Goal: Check status: Check status

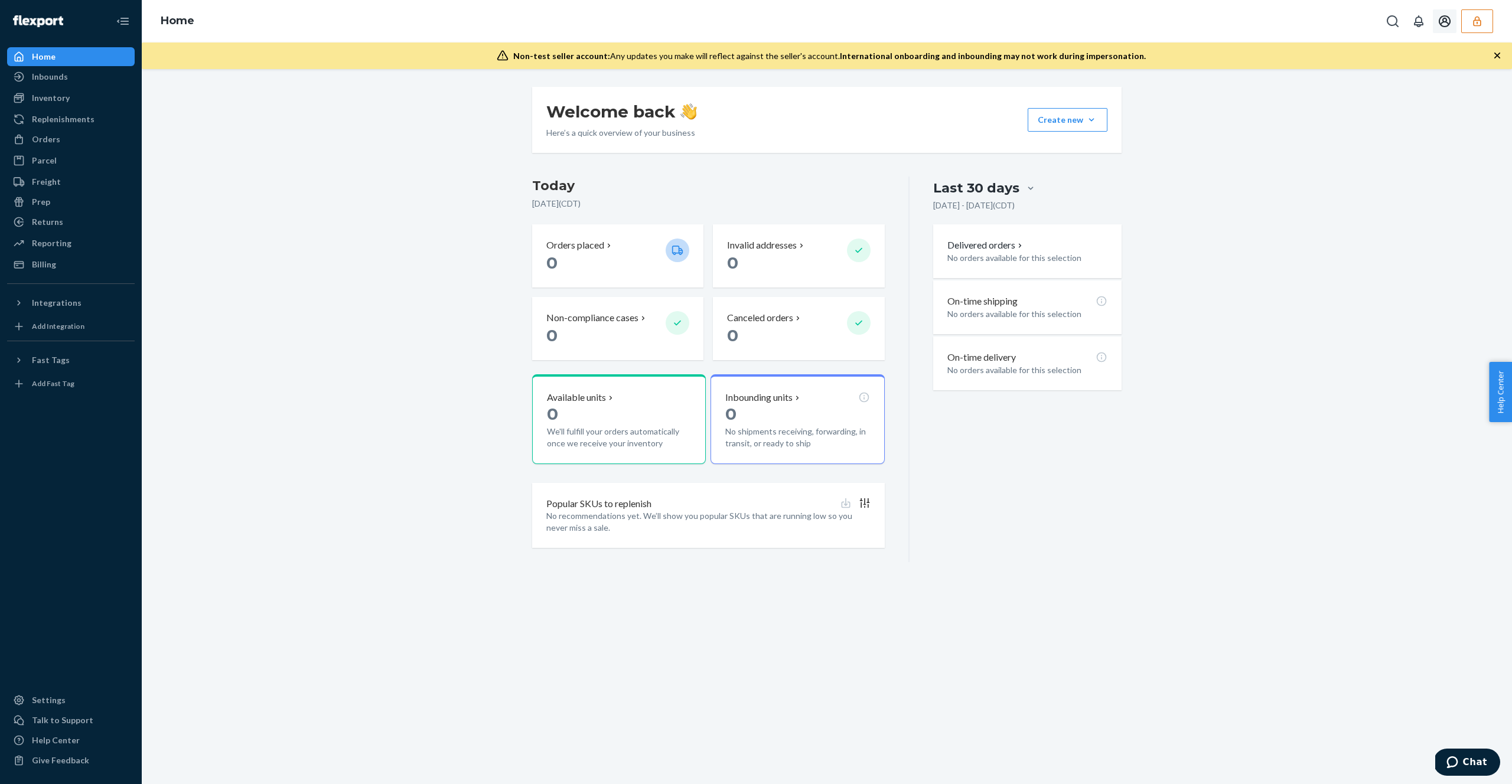
click at [1483, 19] on button "button" at bounding box center [1476, 21] width 32 height 24
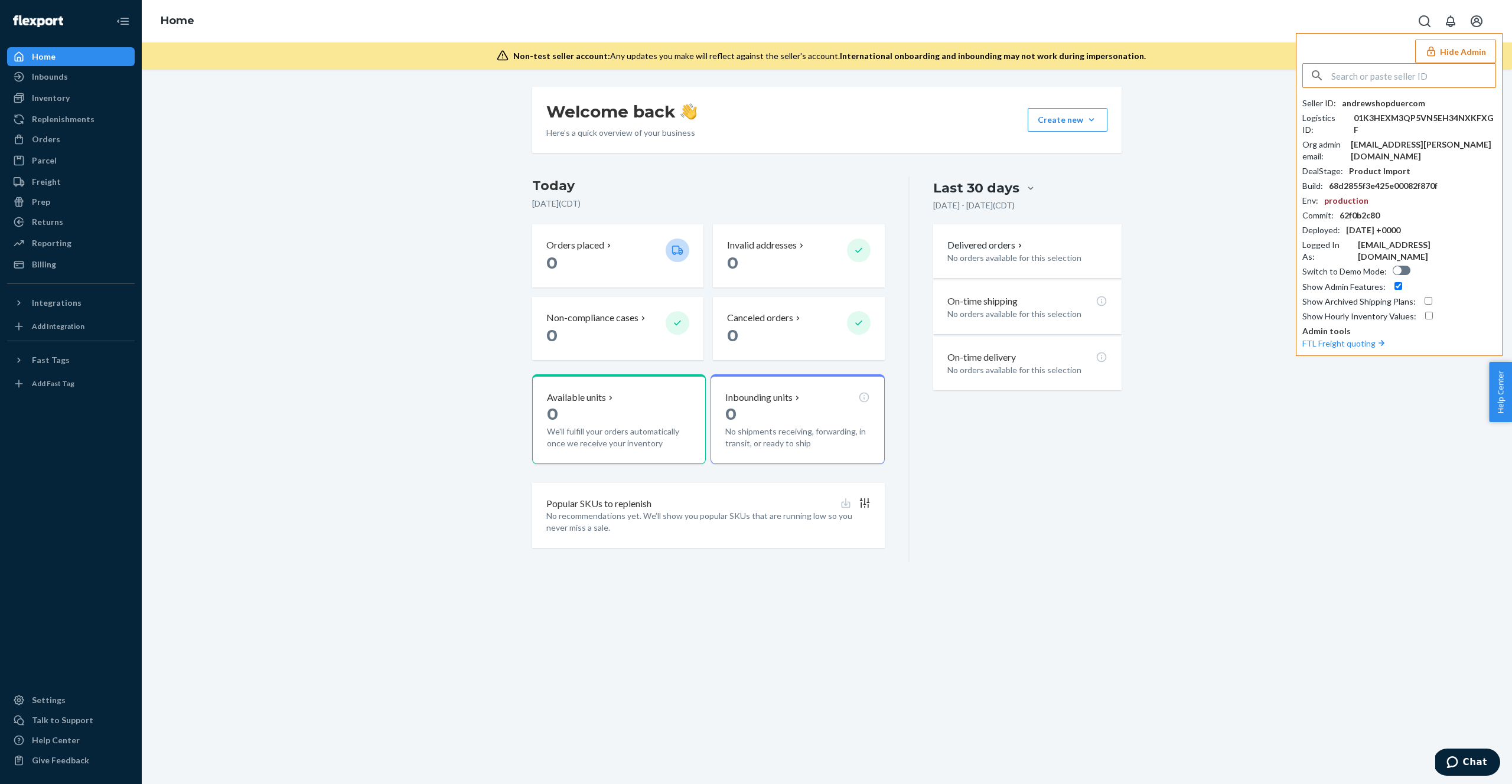
click at [1378, 81] on input "text" at bounding box center [1413, 75] width 164 height 24
click at [1383, 75] on input "text" at bounding box center [1413, 75] width 164 height 24
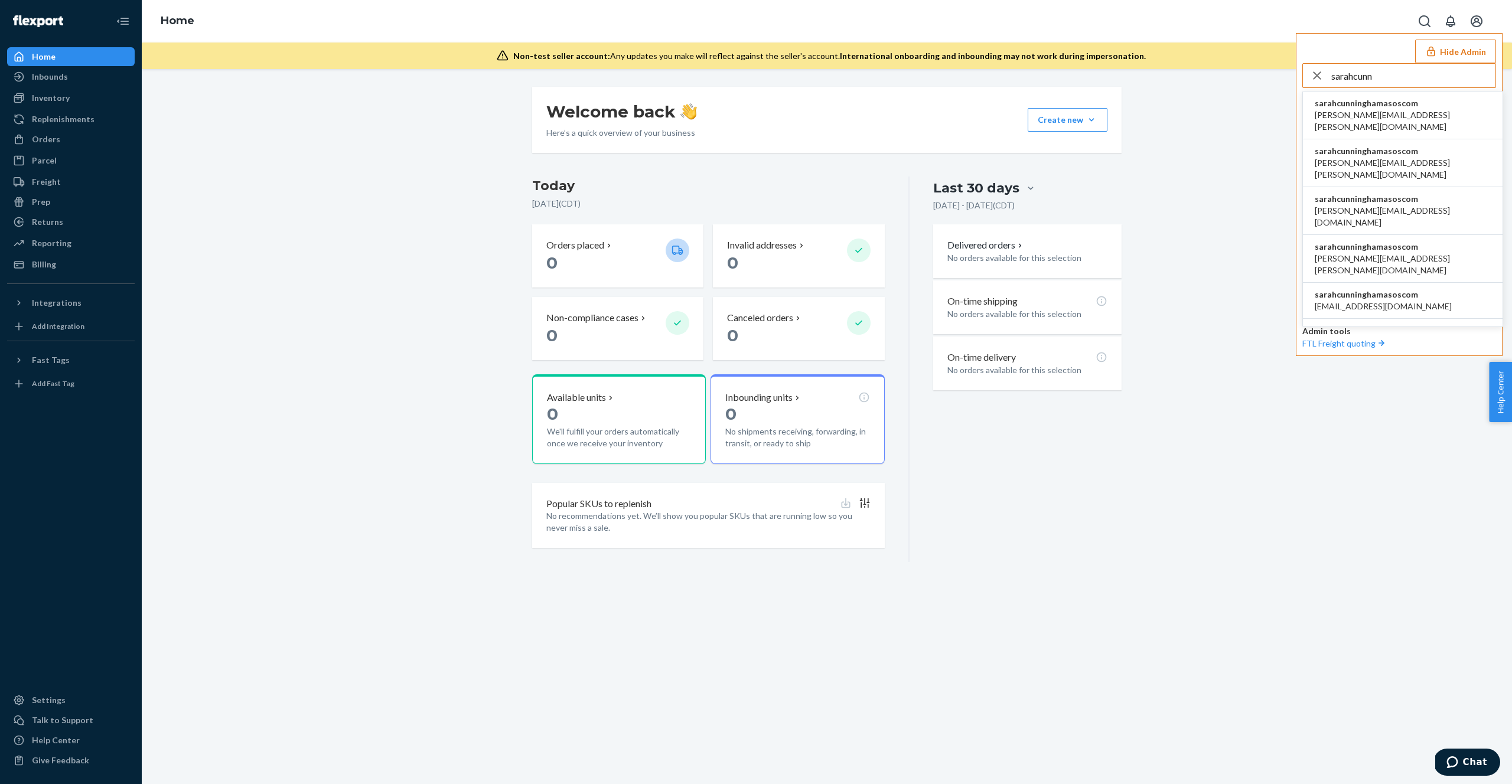
type input "sarahcunn"
click at [1411, 109] on span "agnieszka.ziolkowska@asos.com" at bounding box center [1403, 121] width 176 height 24
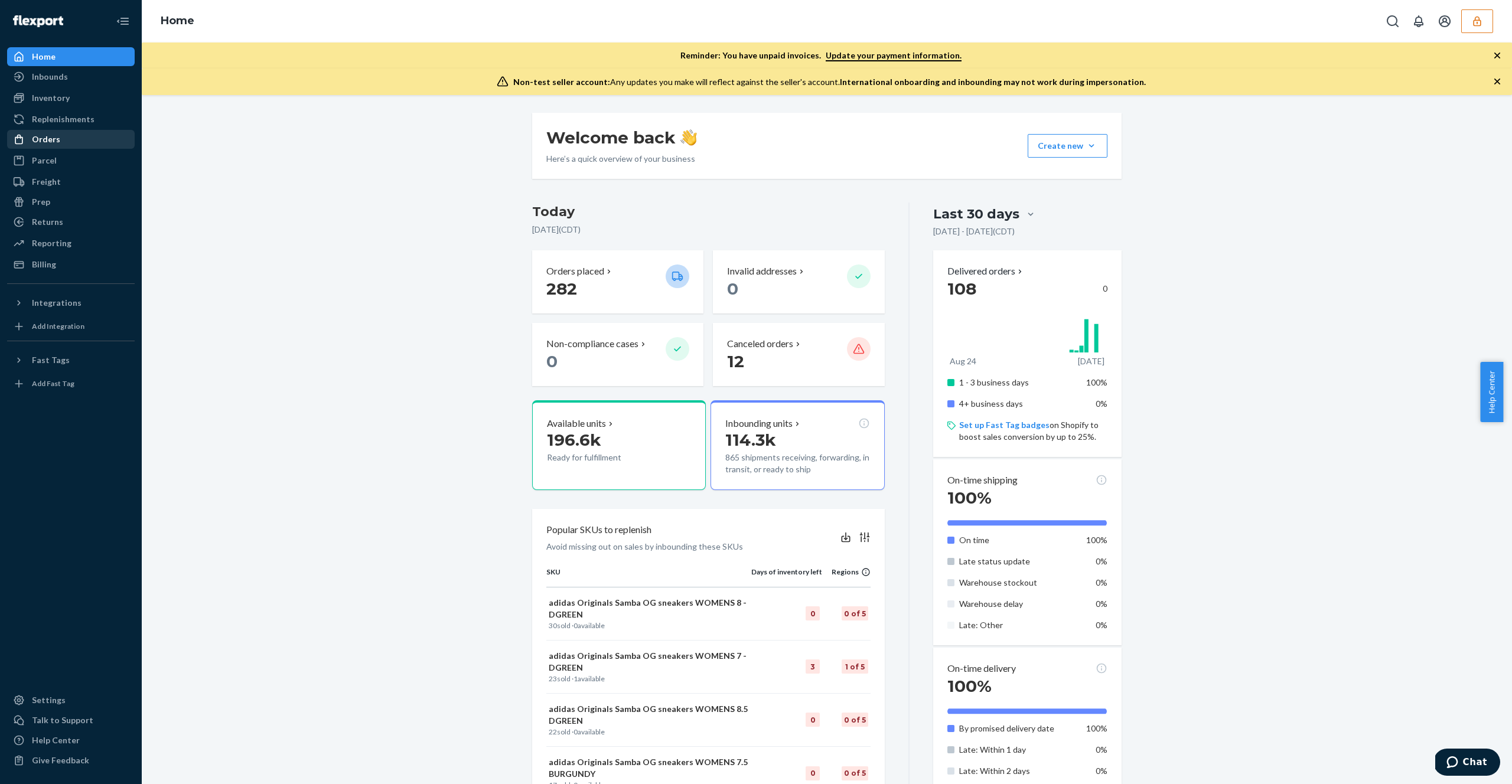
click at [76, 138] on div "Orders" at bounding box center [70, 139] width 125 height 16
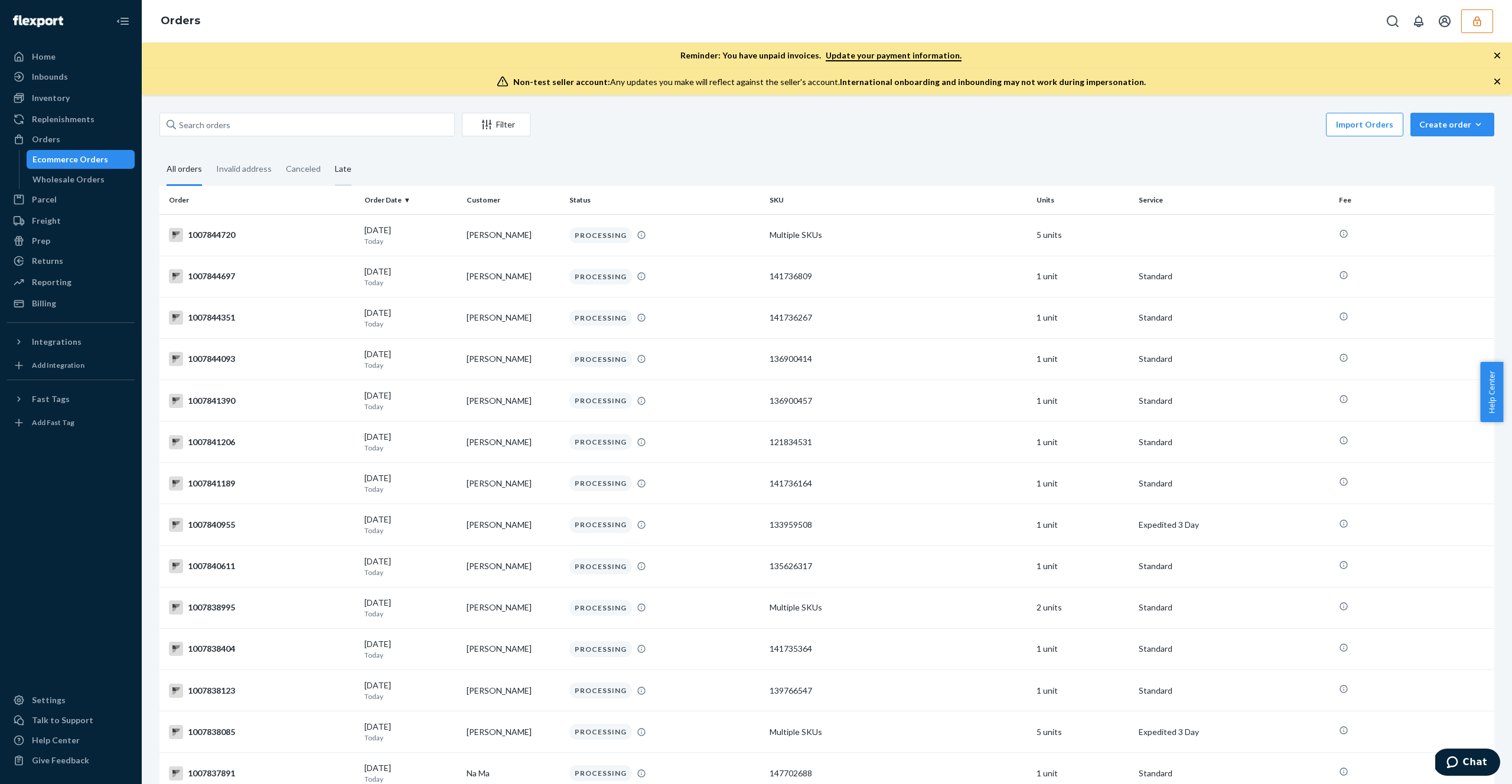
click at [341, 168] on div "Late" at bounding box center [343, 170] width 16 height 33
click at [328, 154] on input "Late" at bounding box center [328, 154] width 0 height 0
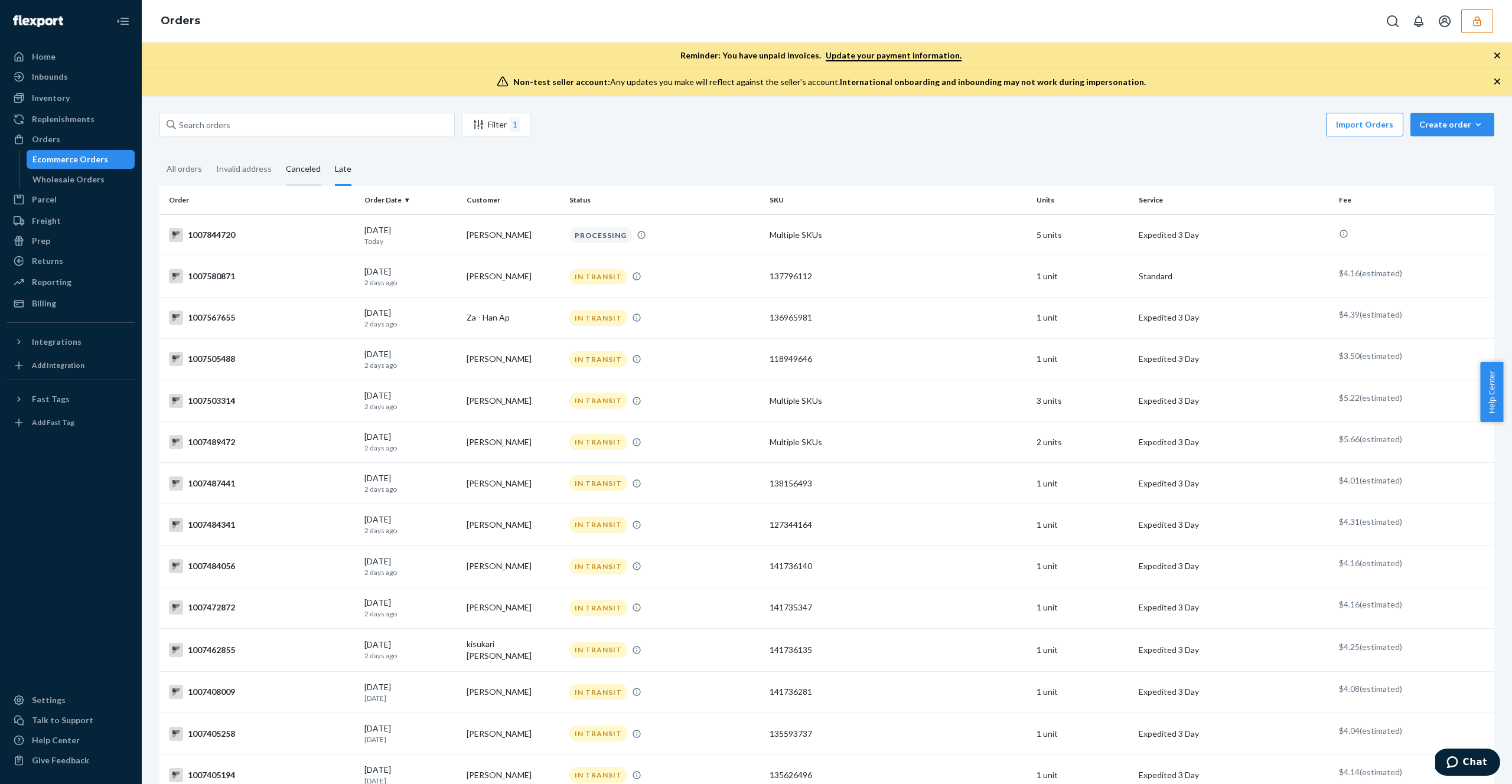
click at [300, 166] on div "Canceled" at bounding box center [303, 170] width 35 height 33
click at [279, 154] on input "Canceled" at bounding box center [279, 154] width 0 height 0
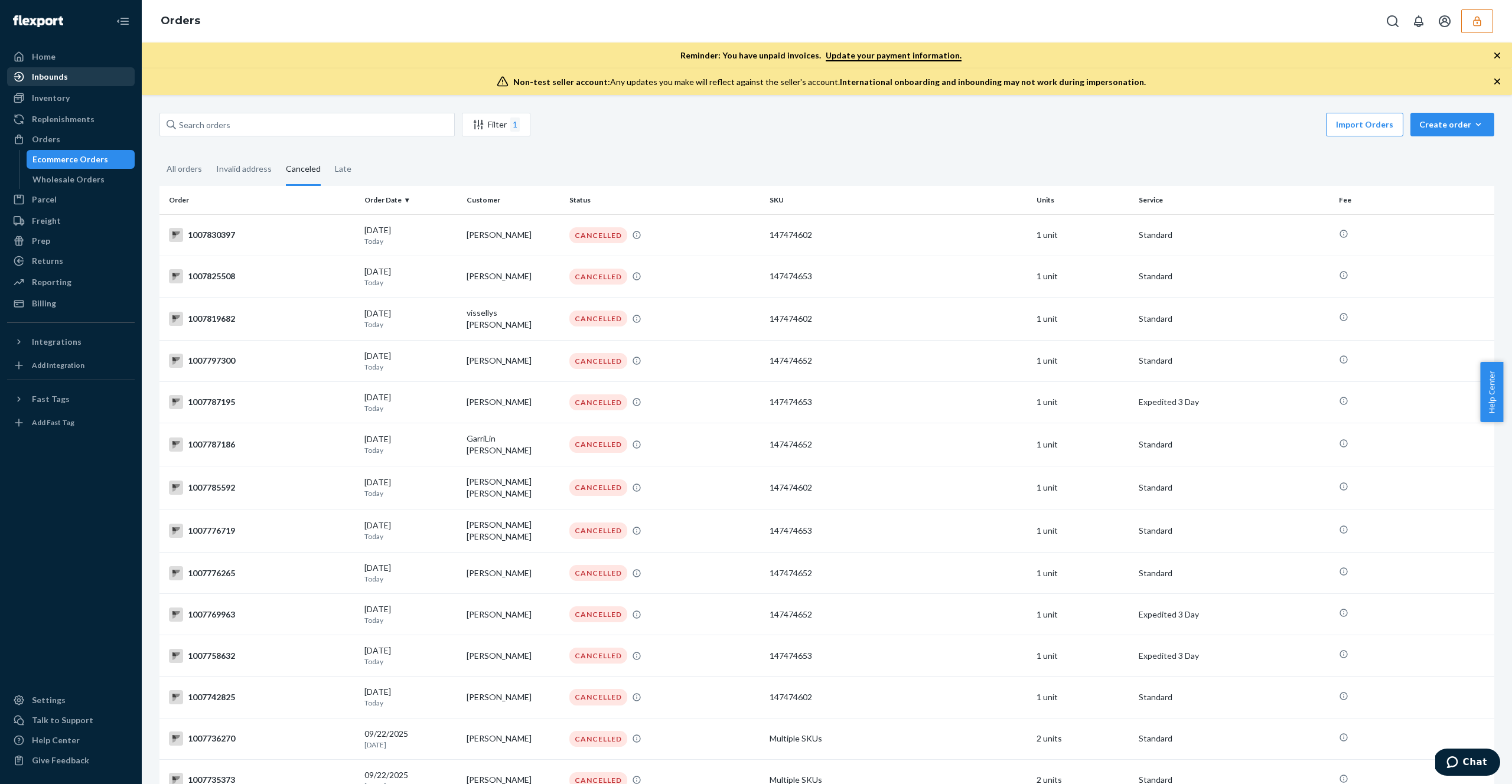
click at [89, 78] on div "Inbounds" at bounding box center [70, 77] width 125 height 16
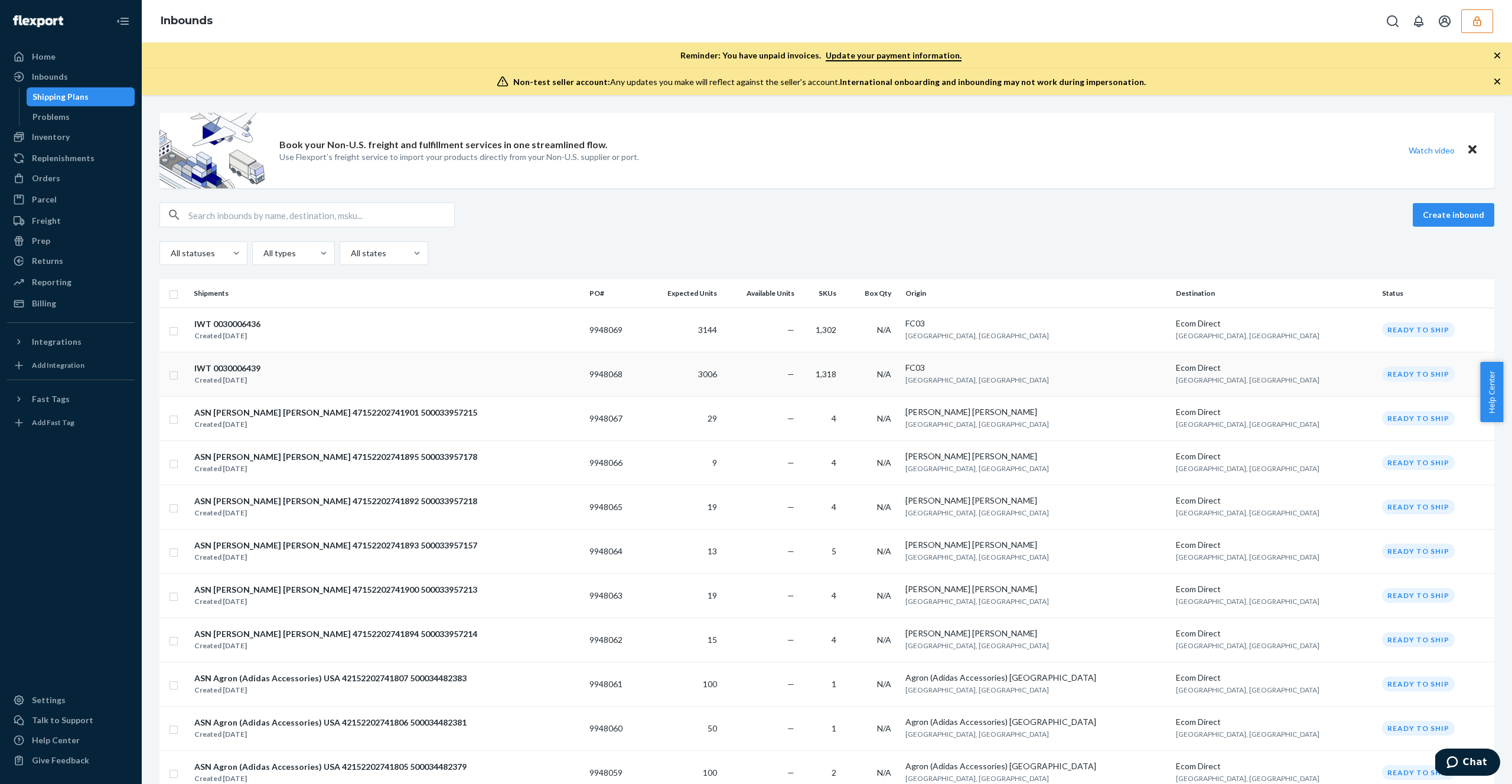
click at [440, 371] on div "IWT 0030006439 Created [DATE]" at bounding box center [387, 374] width 386 height 25
